Goal: Task Accomplishment & Management: Manage account settings

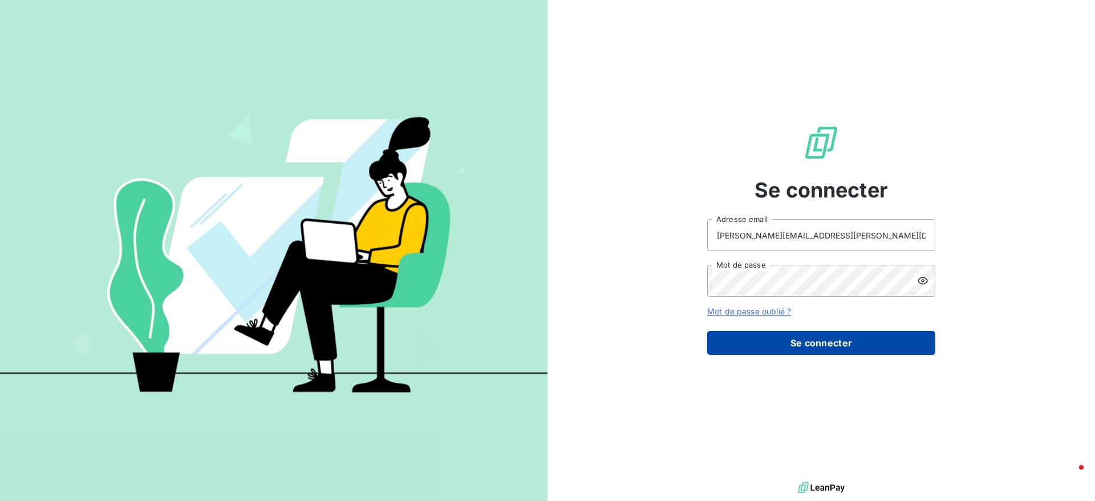
click at [829, 344] on button "Se connecter" at bounding box center [821, 343] width 228 height 24
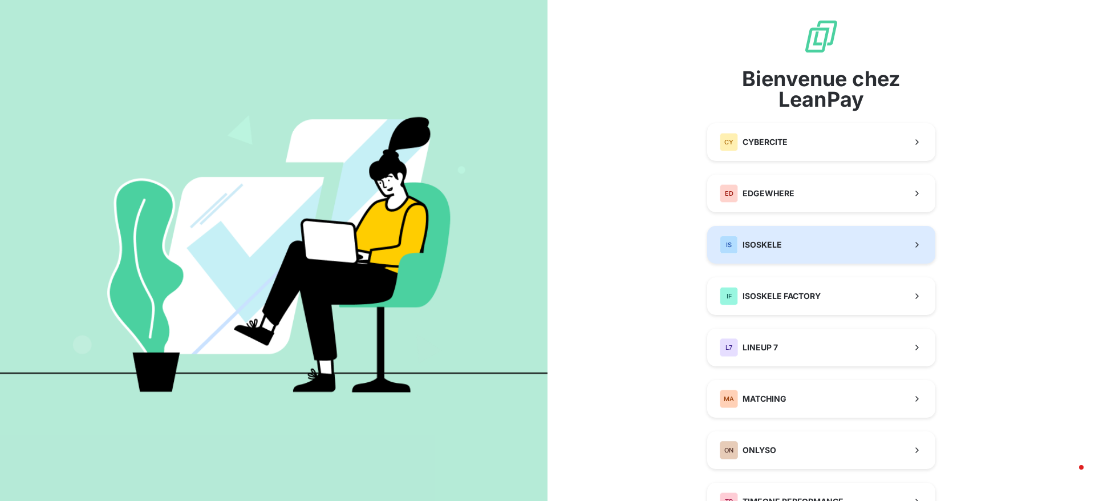
click at [767, 261] on button "IS ISOSKELE" at bounding box center [821, 245] width 228 height 38
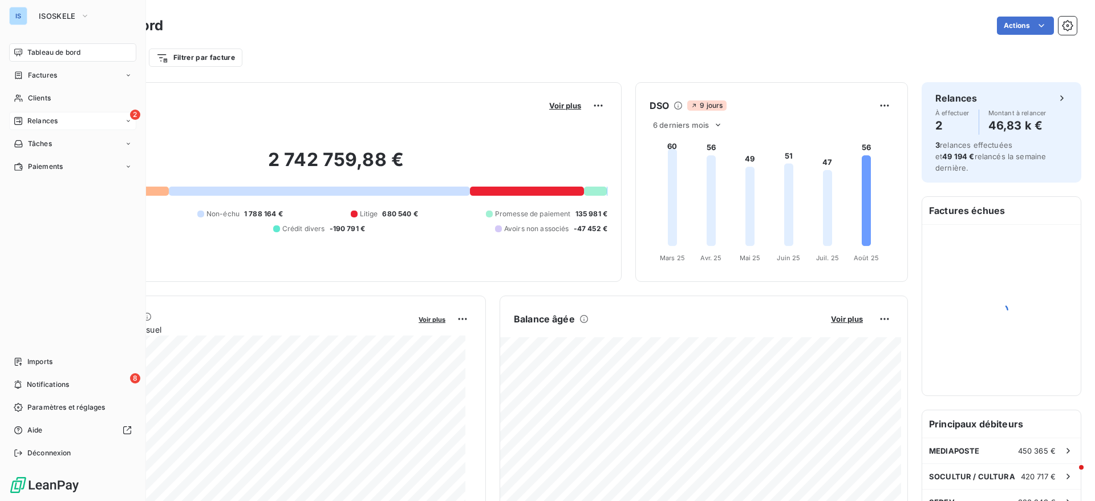
click at [54, 123] on span "Relances" at bounding box center [42, 121] width 30 height 10
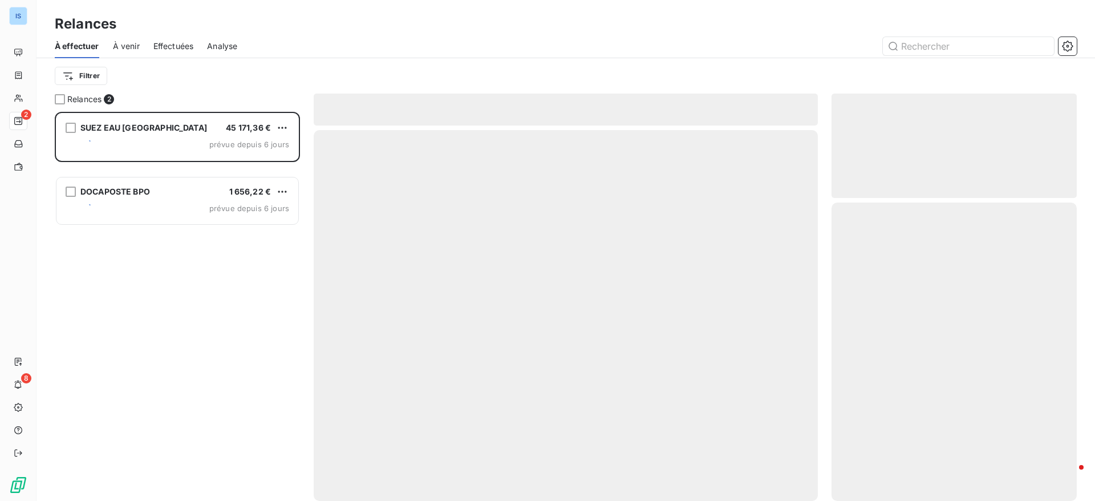
scroll to position [376, 232]
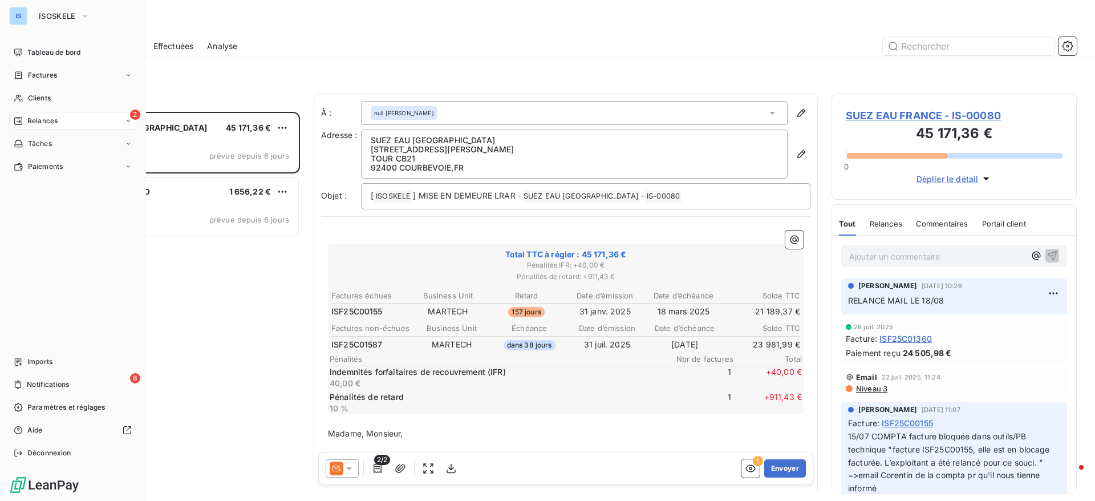
click at [28, 17] on div "IS ISOSKELE" at bounding box center [72, 16] width 127 height 18
click at [61, 5] on div "IS ISOSKELE Tableau de bord Factures Clients 2 Relances Tâches Paiements Import…" at bounding box center [73, 250] width 146 height 501
click at [63, 18] on span "ISOSKELE" at bounding box center [57, 15] width 37 height 9
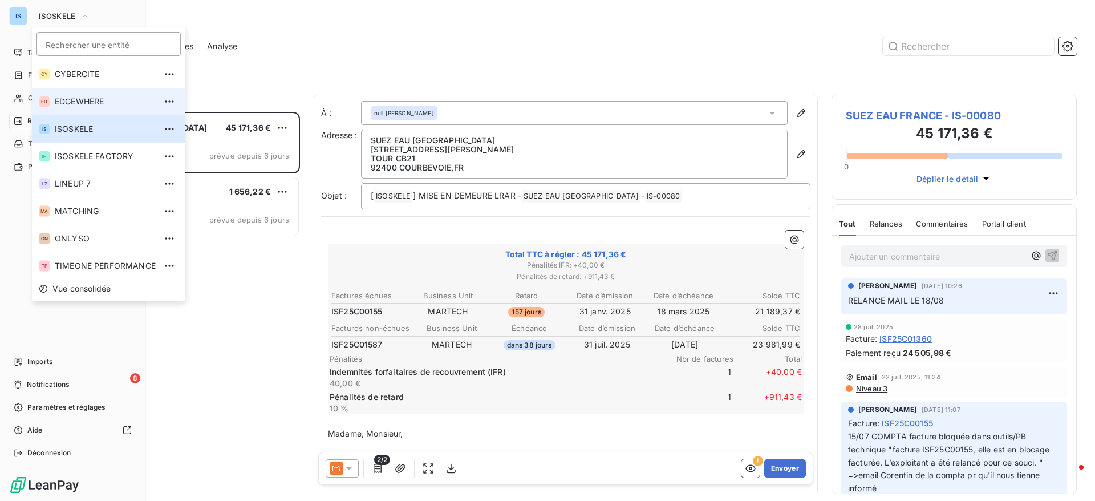
click at [84, 100] on span "EDGEWHERE" at bounding box center [105, 101] width 101 height 11
